Goal: Transaction & Acquisition: Purchase product/service

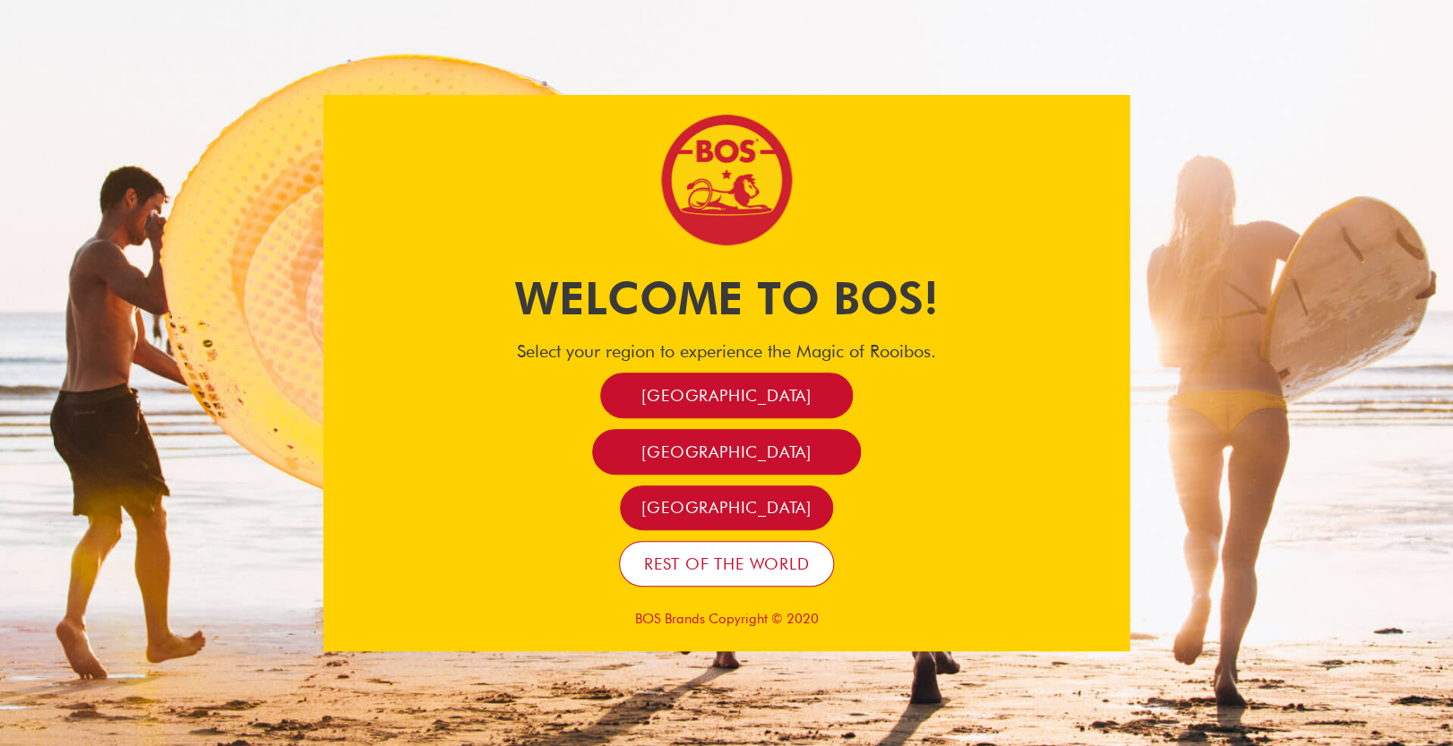
click at [675, 574] on span "Rest of the world" at bounding box center [727, 564] width 166 height 21
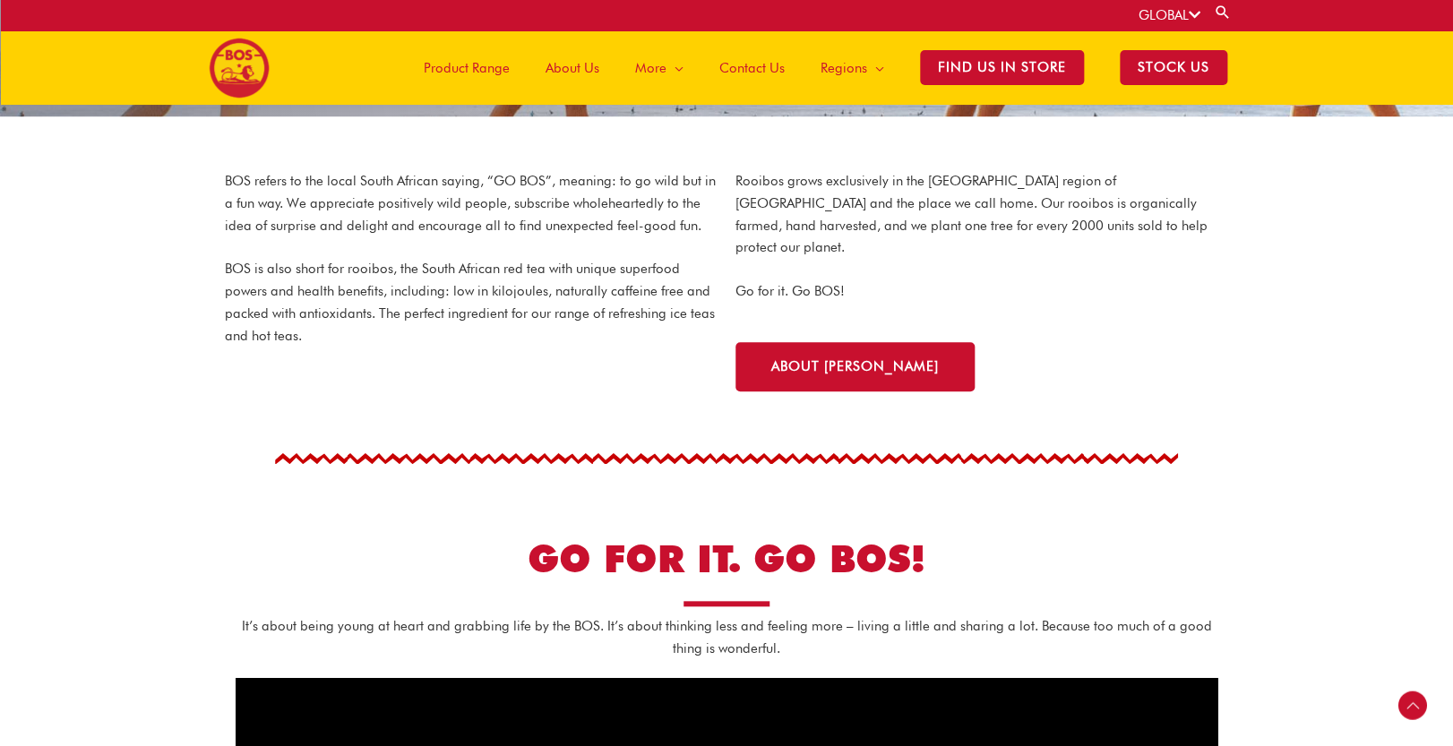
scroll to position [388, 0]
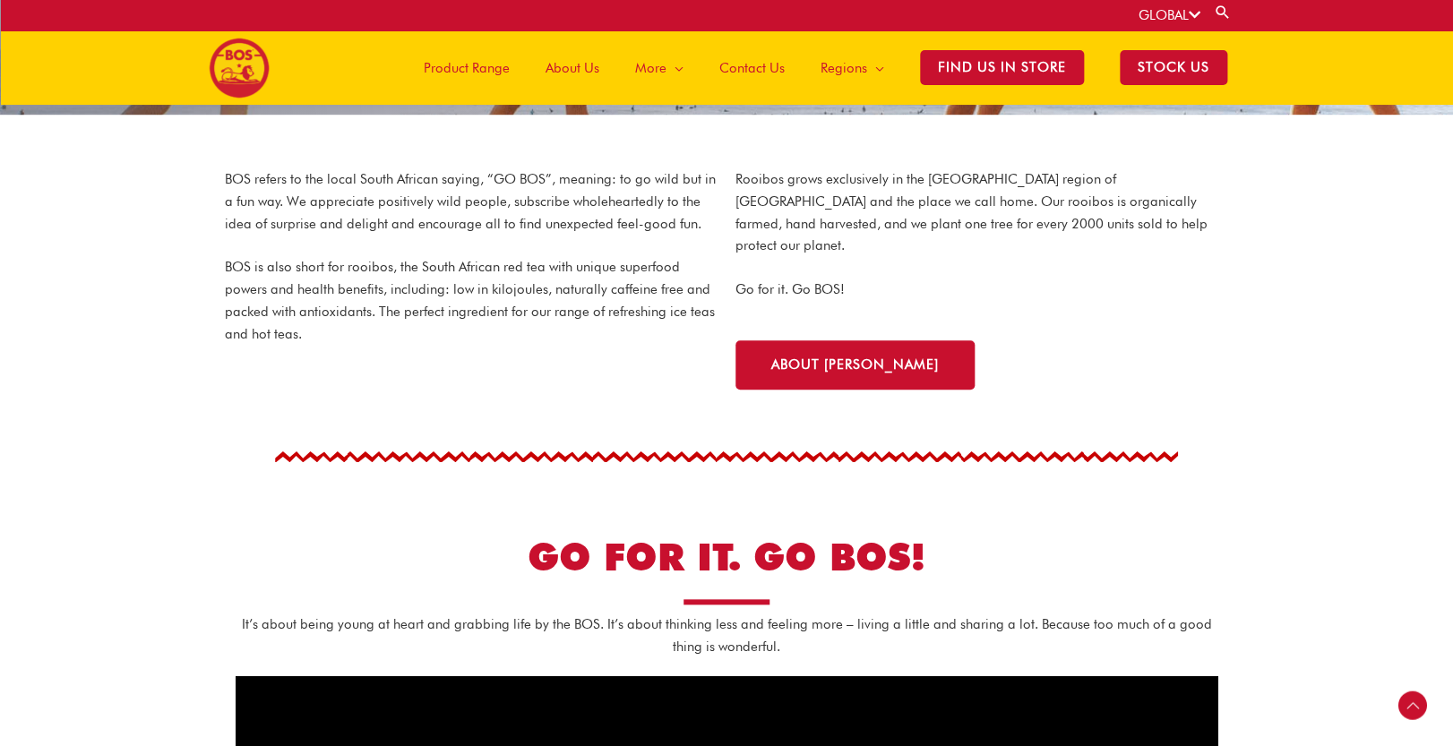
click at [469, 70] on span "Product Range" at bounding box center [467, 68] width 86 height 54
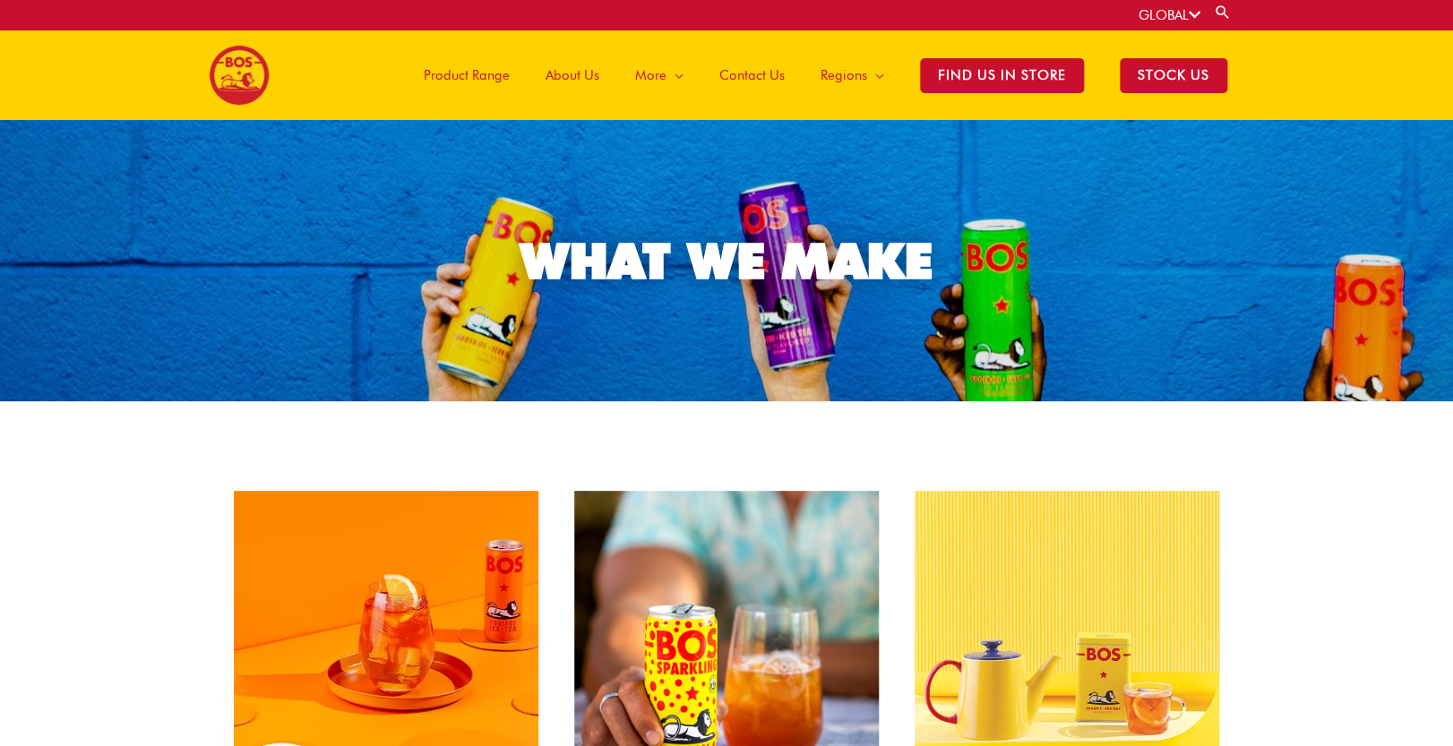
click at [486, 80] on span "Product Range" at bounding box center [467, 75] width 86 height 54
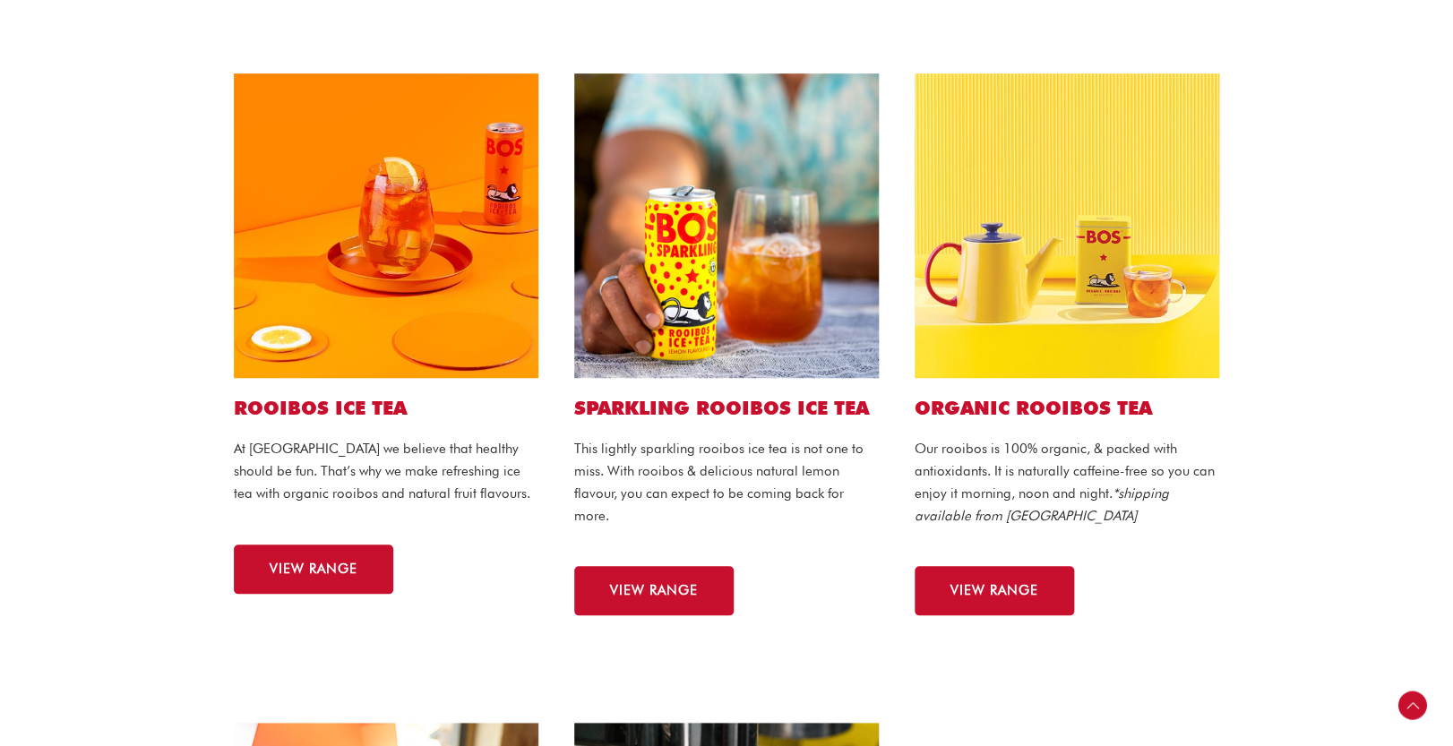
scroll to position [421, 0]
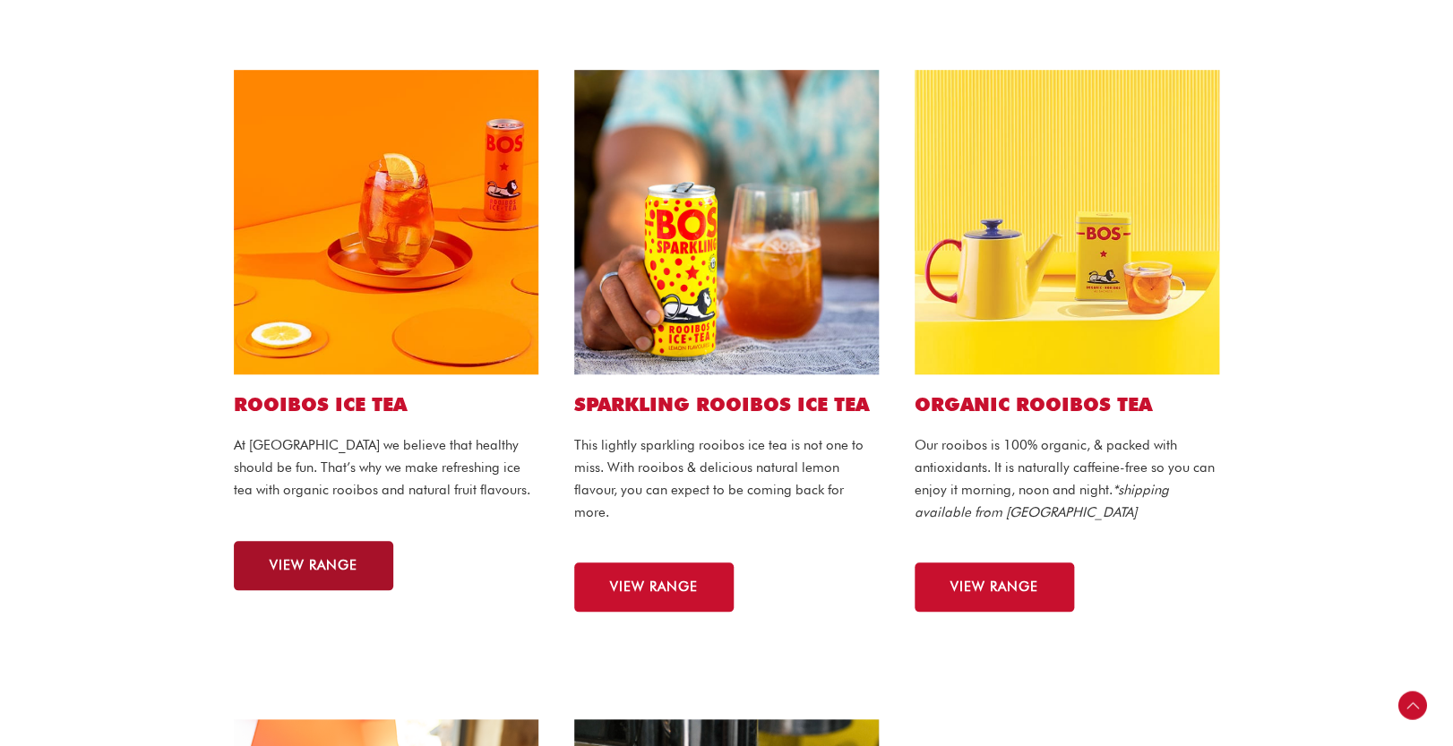
click at [332, 568] on span "VIEW RANGE" at bounding box center [314, 565] width 88 height 13
